Goal: Transaction & Acquisition: Purchase product/service

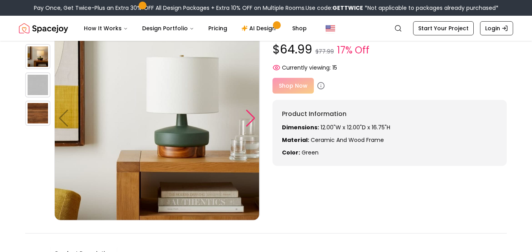
click at [251, 118] on div at bounding box center [250, 118] width 11 height 17
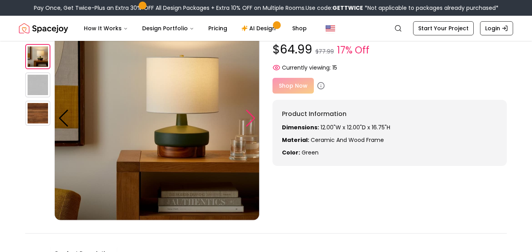
click at [251, 118] on div at bounding box center [250, 118] width 11 height 17
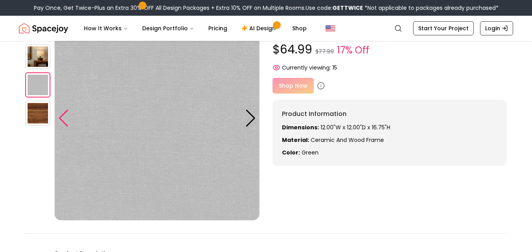
click at [61, 115] on div at bounding box center [63, 118] width 11 height 17
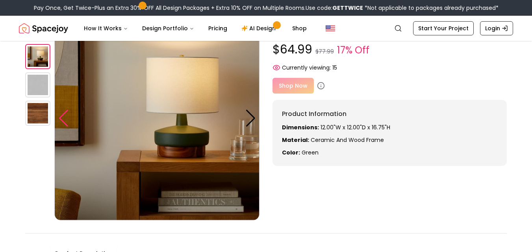
click at [65, 119] on div at bounding box center [63, 118] width 11 height 17
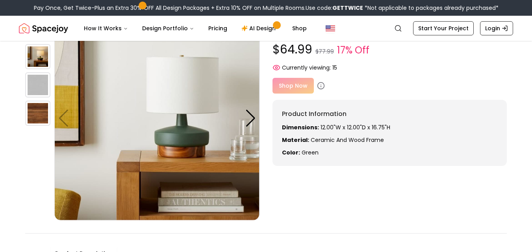
click at [68, 117] on img at bounding box center [156, 118] width 205 height 205
click at [253, 118] on div at bounding box center [250, 118] width 11 height 17
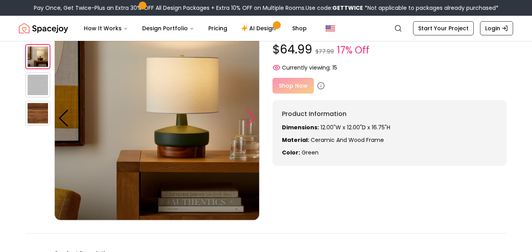
click at [253, 118] on div at bounding box center [250, 118] width 11 height 17
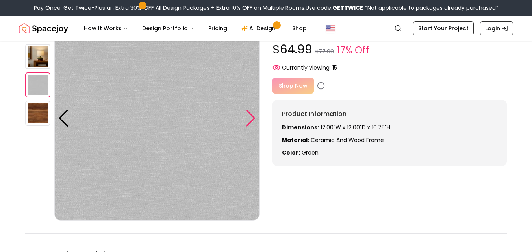
click at [253, 118] on div at bounding box center [250, 118] width 11 height 17
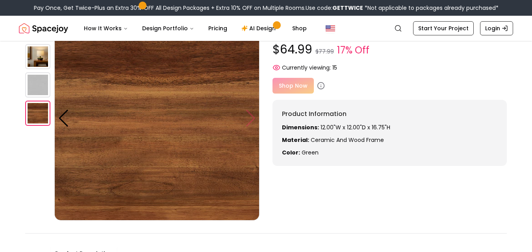
click at [253, 118] on img at bounding box center [156, 118] width 205 height 205
click at [39, 59] on img at bounding box center [37, 56] width 25 height 25
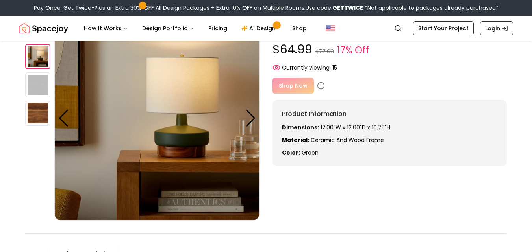
click at [30, 61] on img at bounding box center [37, 56] width 25 height 25
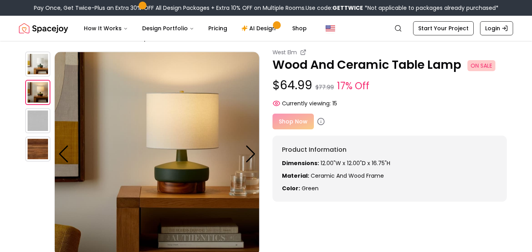
scroll to position [16, 0]
